Goal: Information Seeking & Learning: Understand process/instructions

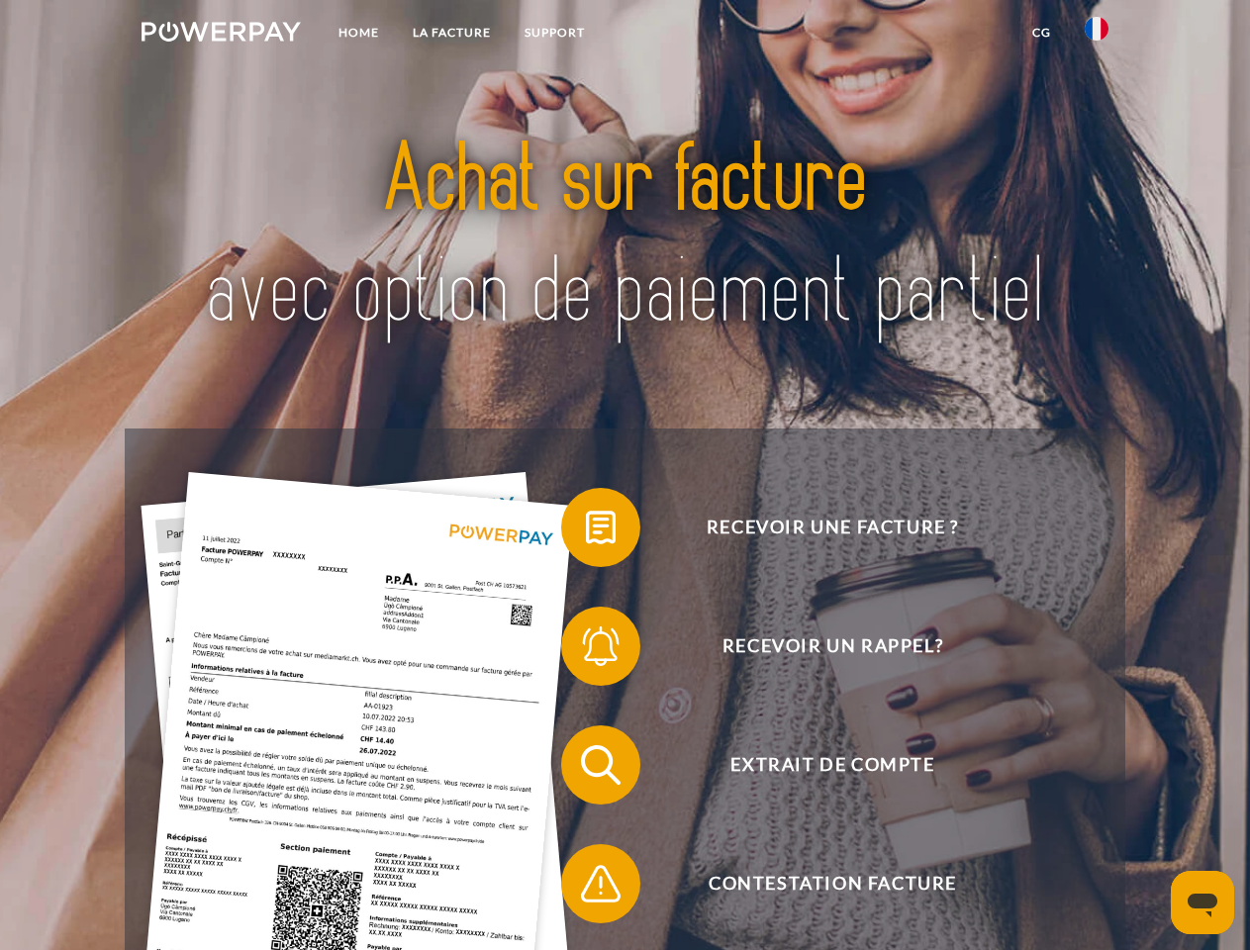
click at [221, 35] on img at bounding box center [221, 32] width 159 height 20
click at [1097, 35] on img at bounding box center [1097, 29] width 24 height 24
click at [1041, 33] on link "CG" at bounding box center [1042, 33] width 52 height 36
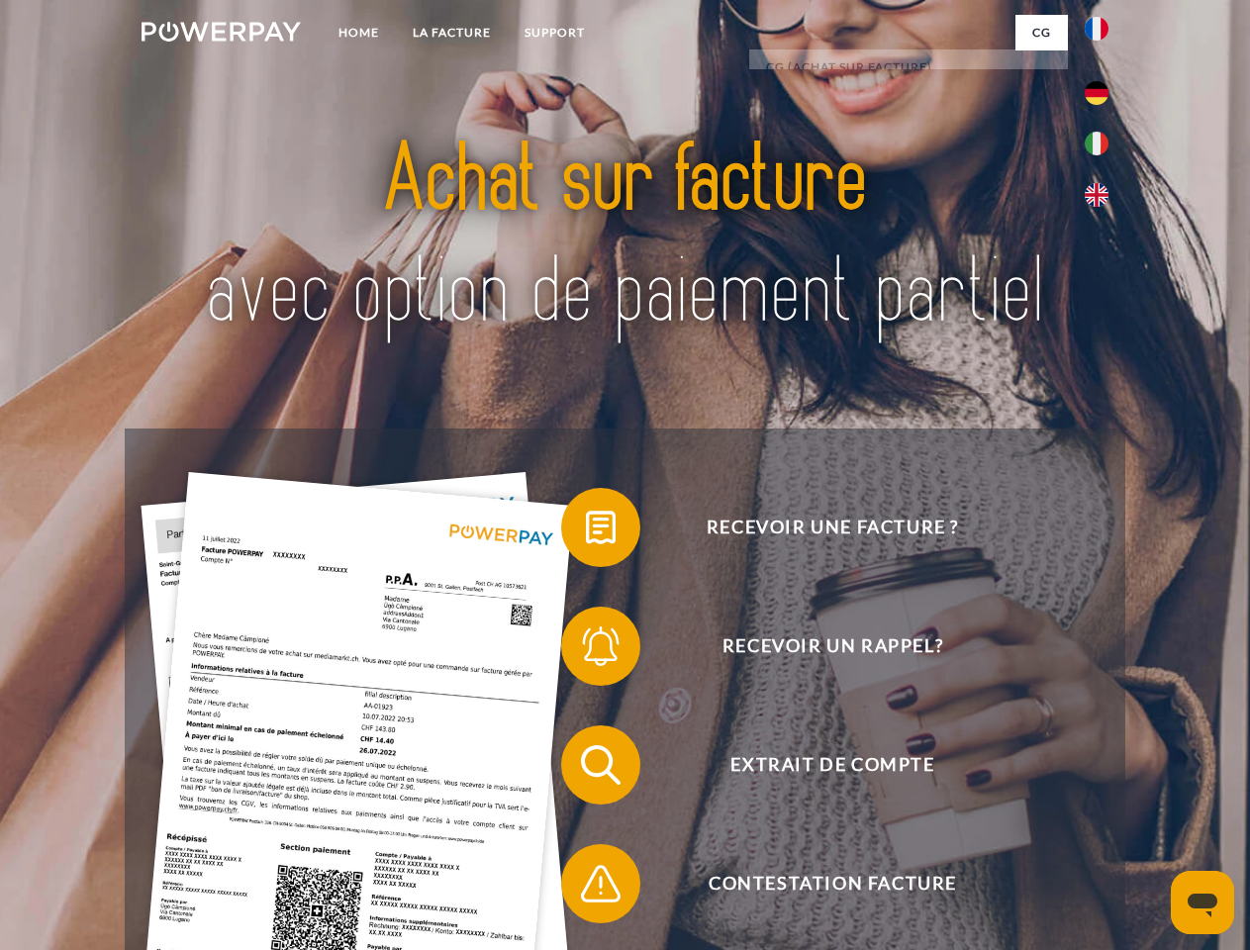
click at [586, 532] on span at bounding box center [571, 527] width 99 height 99
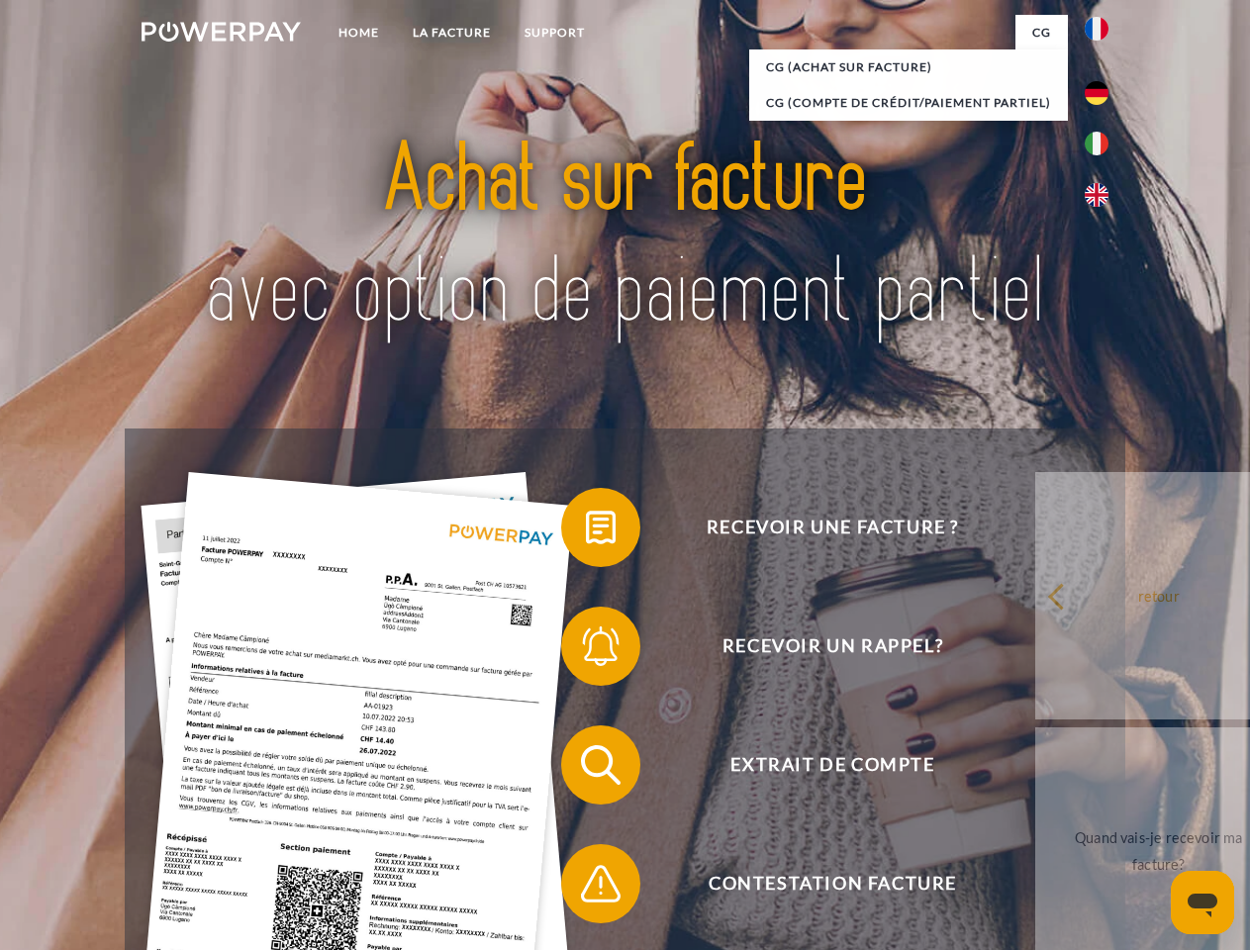
click at [586, 650] on span at bounding box center [571, 646] width 99 height 99
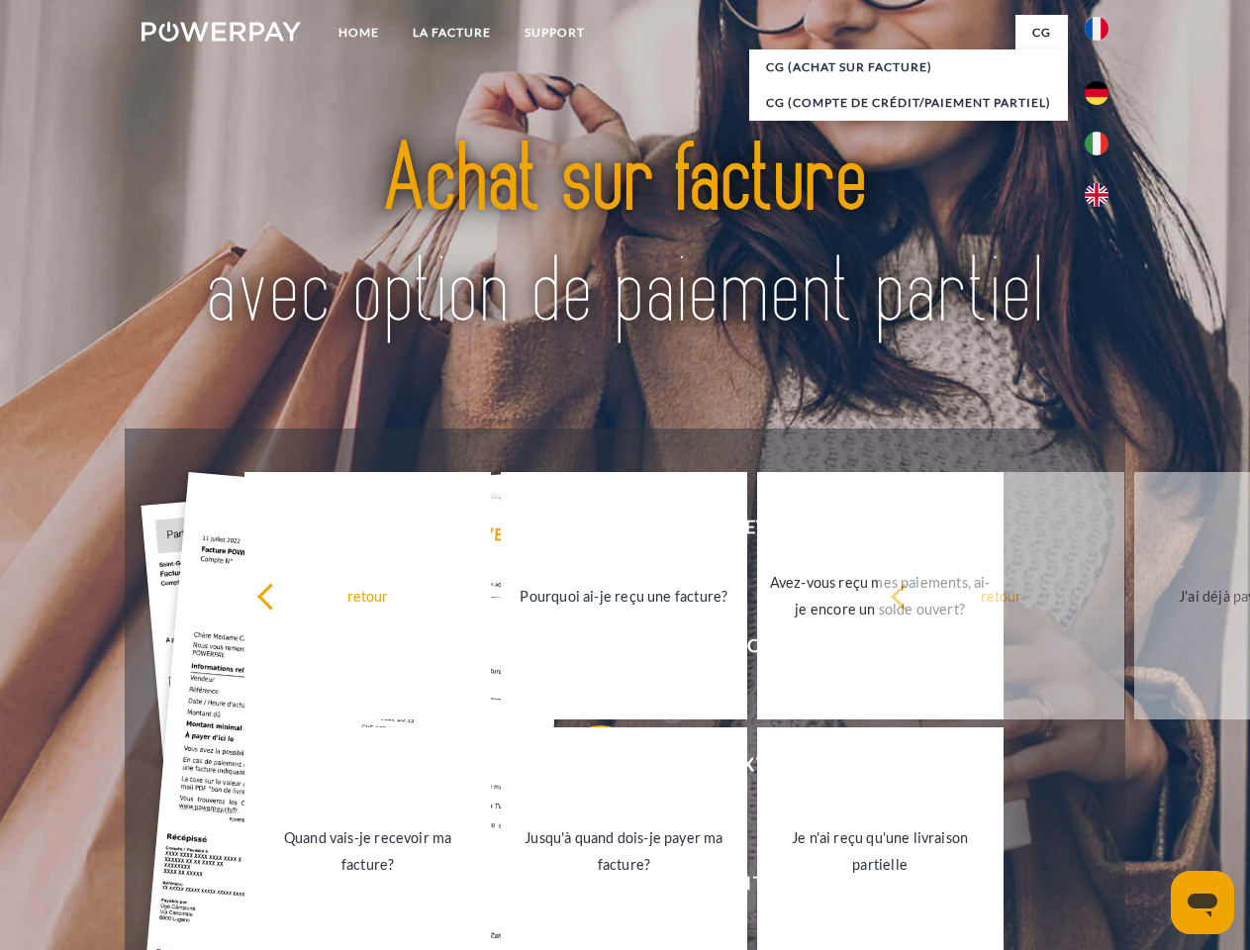
click at [586, 769] on link "Jusqu'à quand dois-je payer ma facture?" at bounding box center [624, 851] width 246 height 247
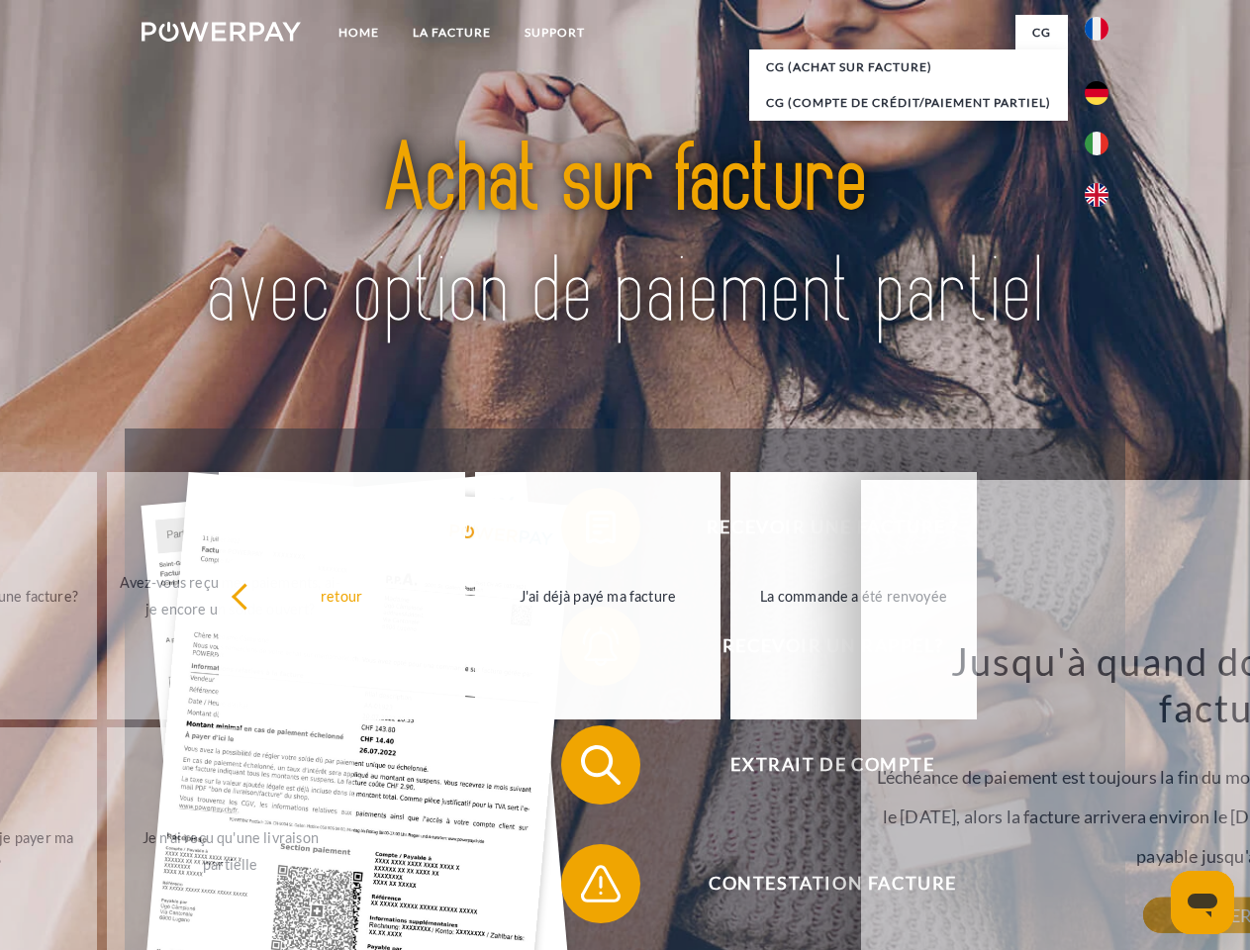
click at [586, 888] on span at bounding box center [571, 883] width 99 height 99
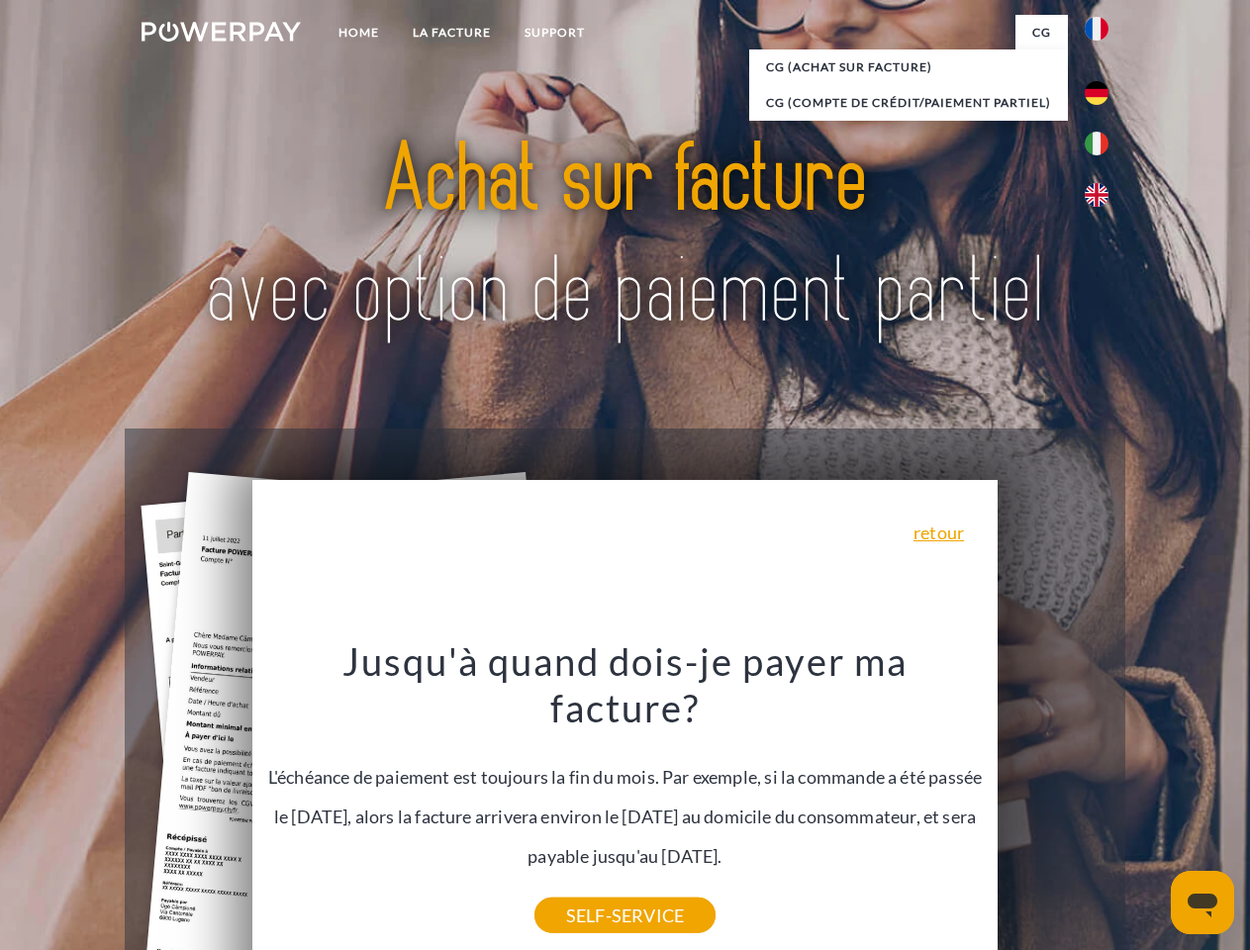
click at [1203, 903] on icon "Ouvrir la fenêtre de messagerie" at bounding box center [1203, 906] width 30 height 24
